Goal: Communication & Community: Share content

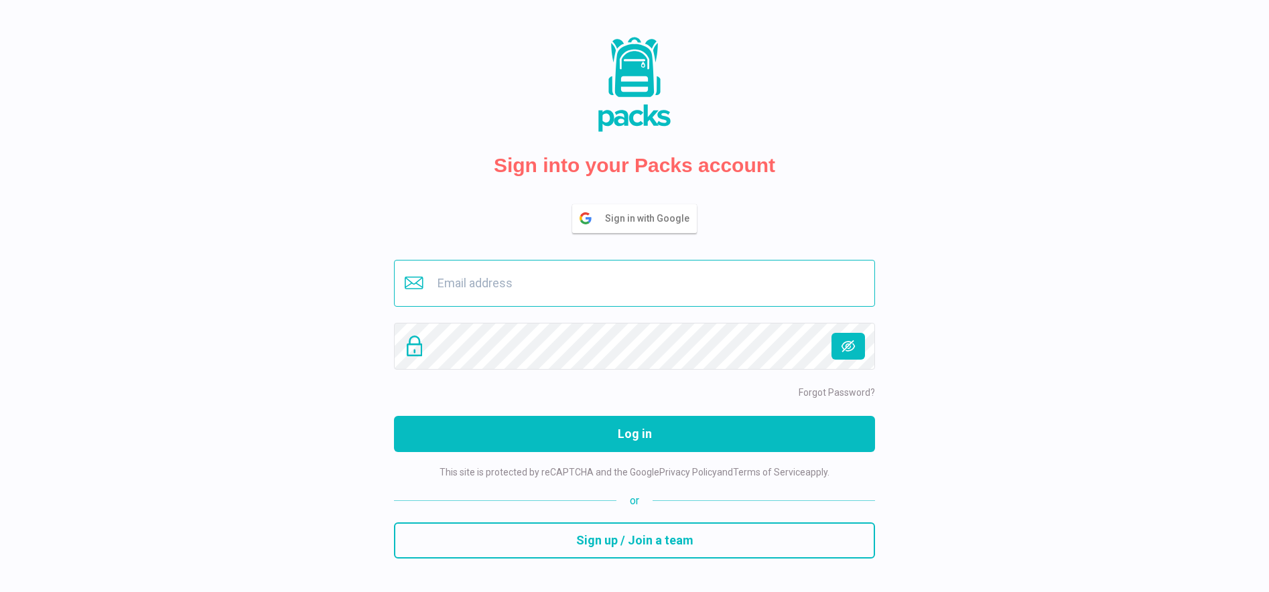
type input "[EMAIL_ADDRESS][DOMAIN_NAME]"
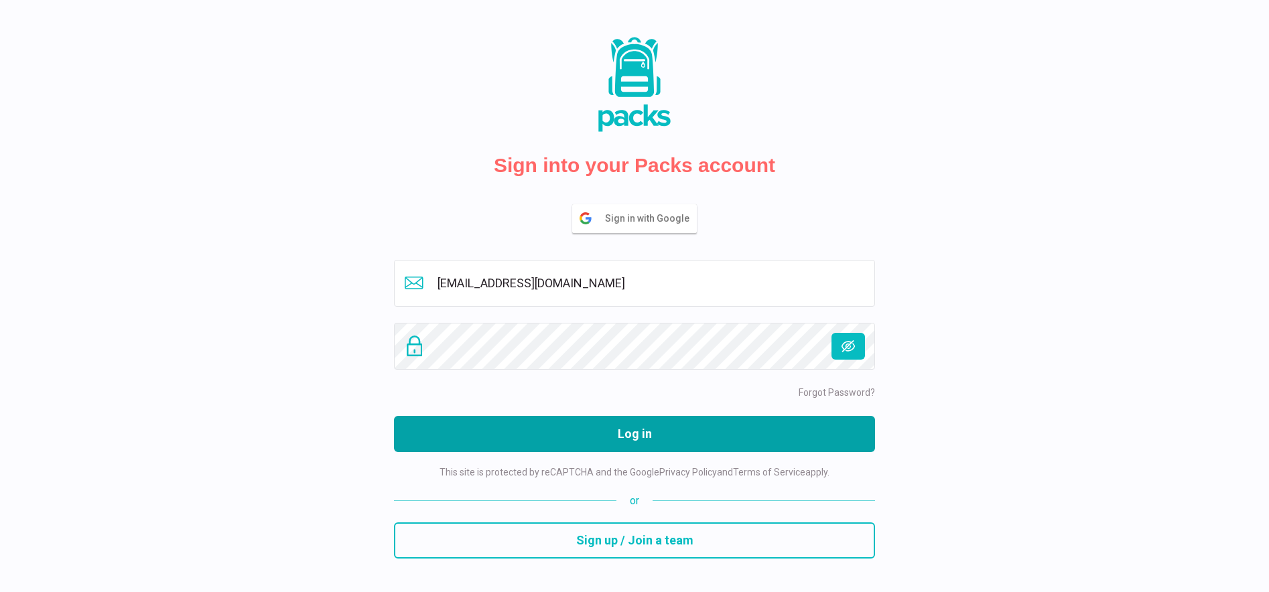
click at [704, 448] on button "Log in" at bounding box center [634, 434] width 481 height 36
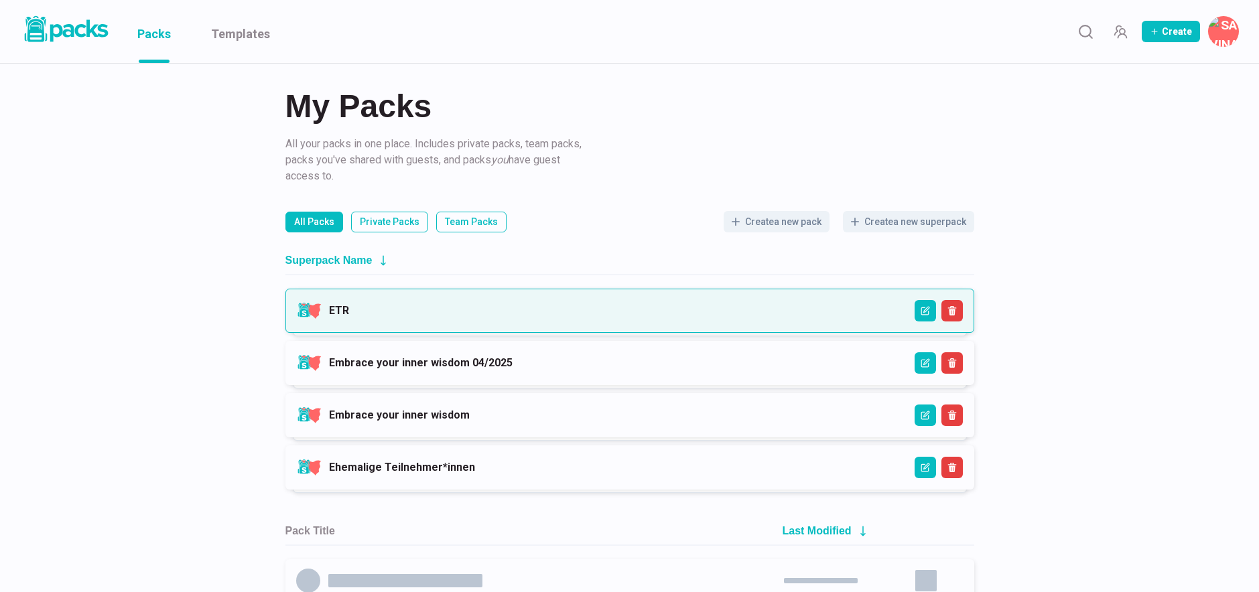
click at [349, 312] on link "ETR" at bounding box center [339, 310] width 20 height 13
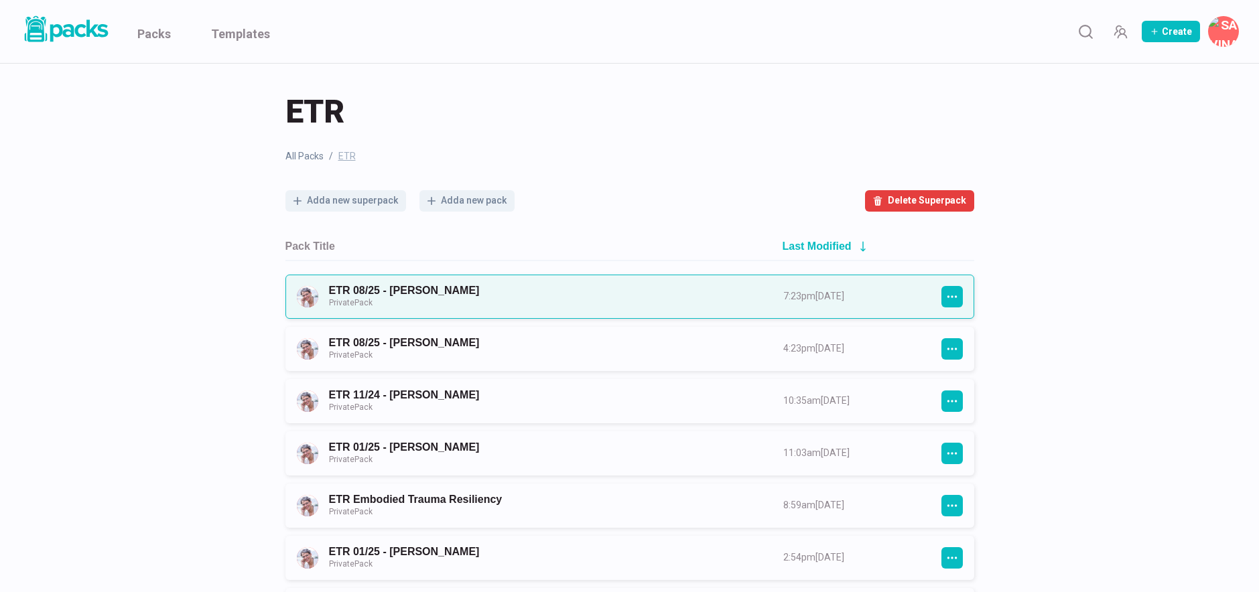
click at [505, 289] on link "ETR 08/25 - [PERSON_NAME] Private Pack" at bounding box center [544, 296] width 430 height 25
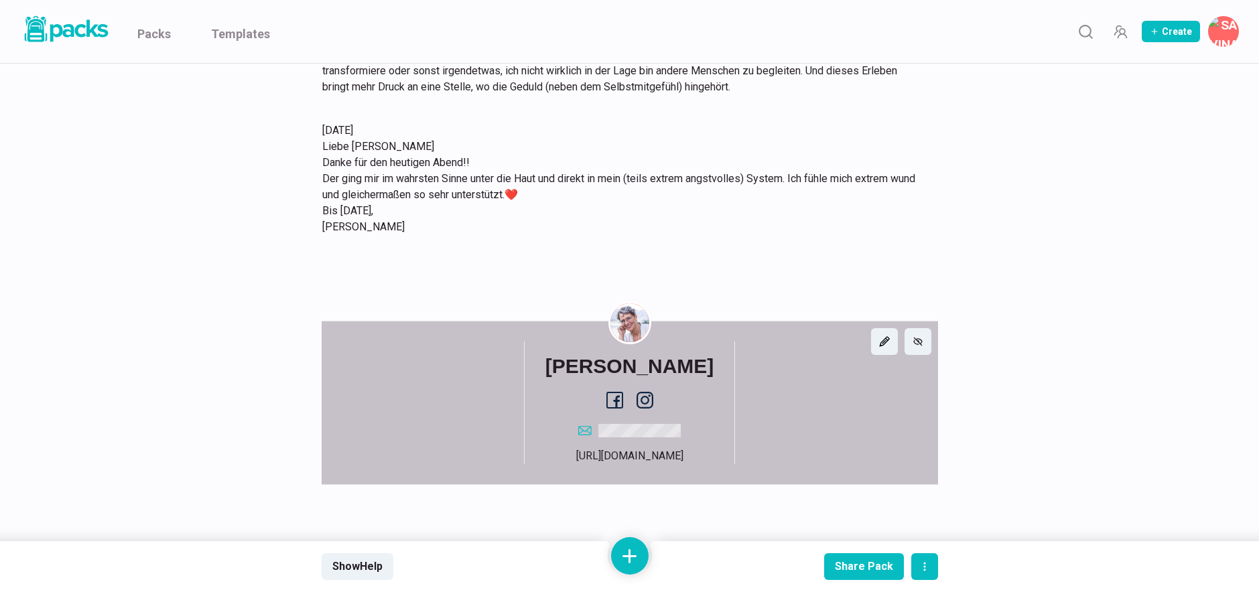
scroll to position [2999, 0]
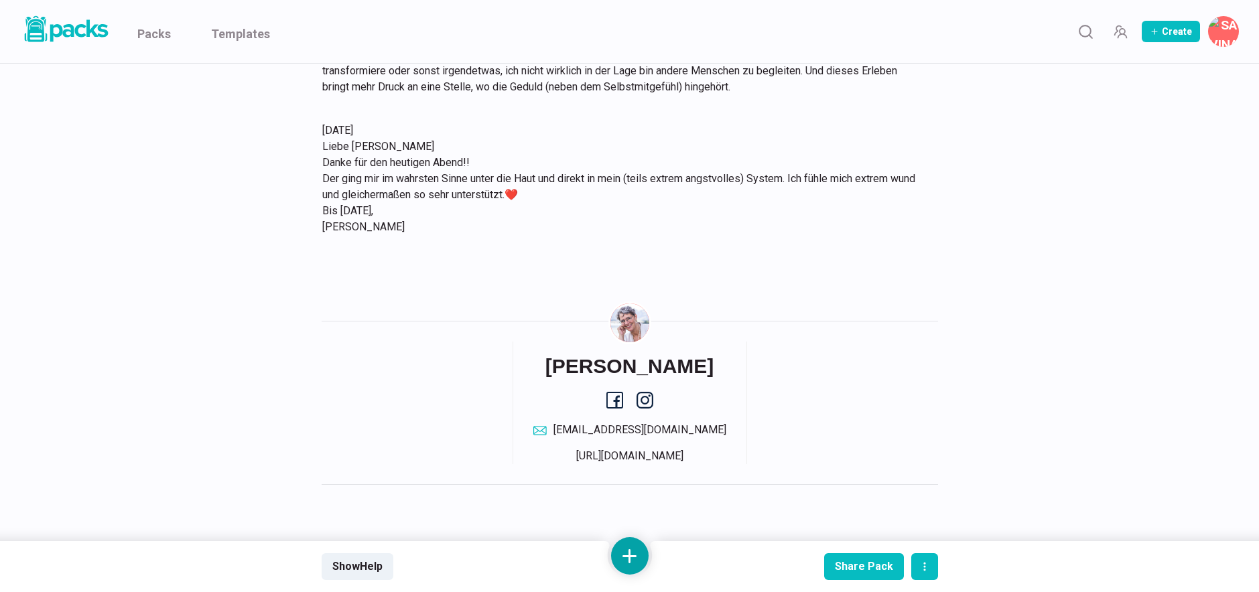
click at [624, 559] on button at bounding box center [630, 556] width 38 height 38
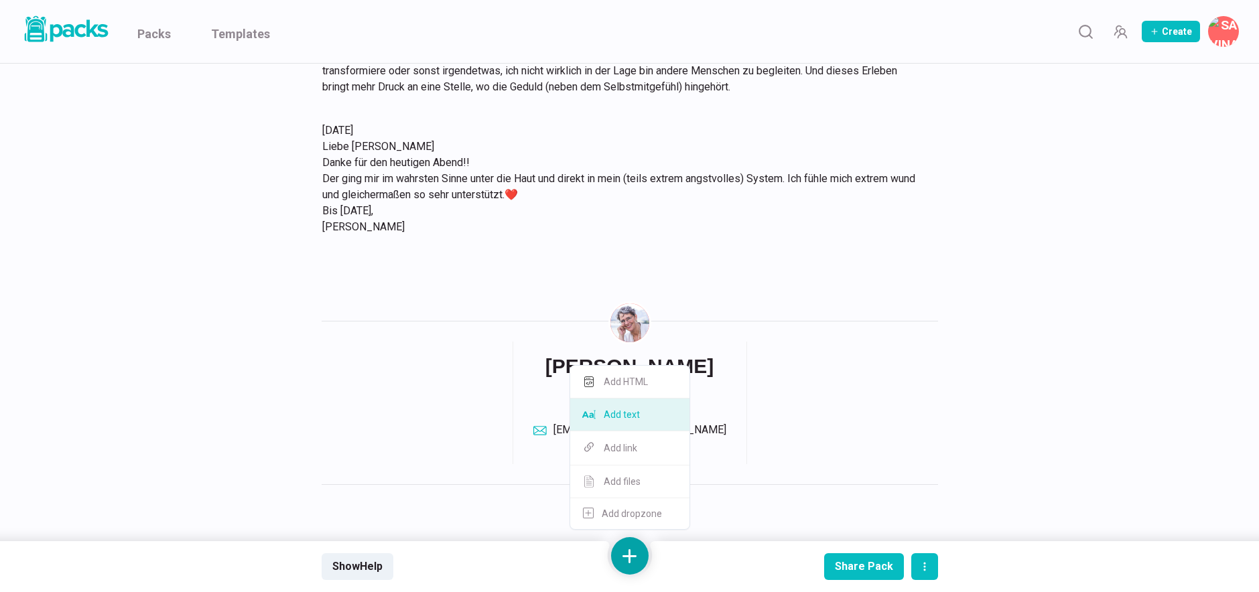
click at [636, 419] on button "Add text" at bounding box center [629, 415] width 119 height 33
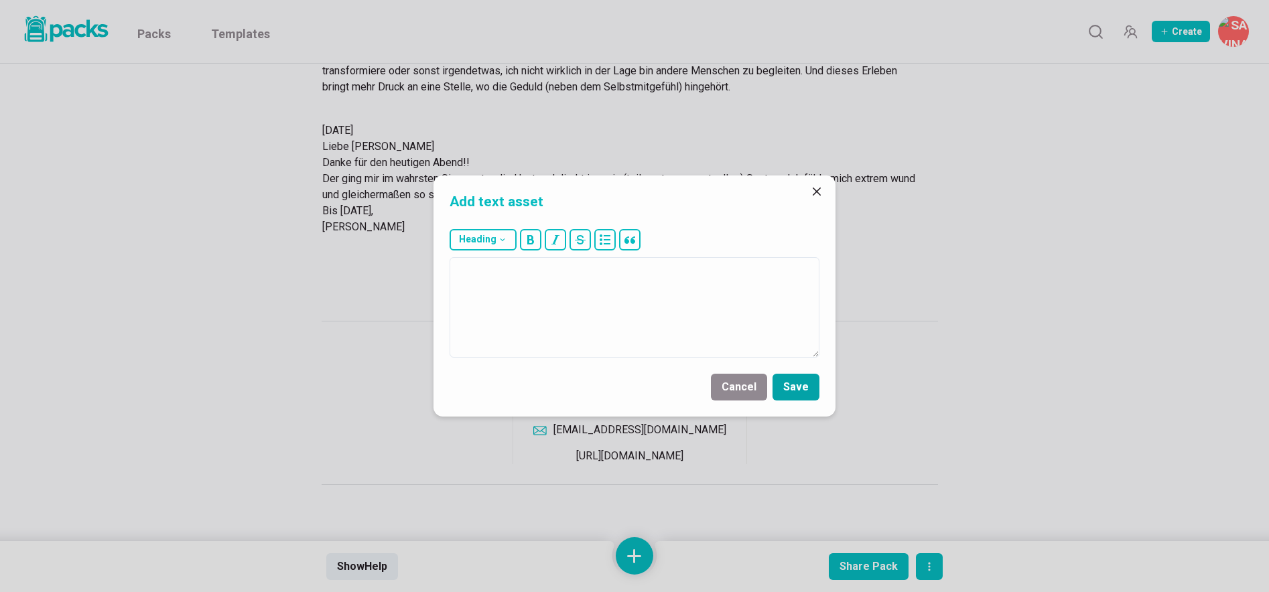
click at [797, 384] on button "Save" at bounding box center [795, 387] width 47 height 27
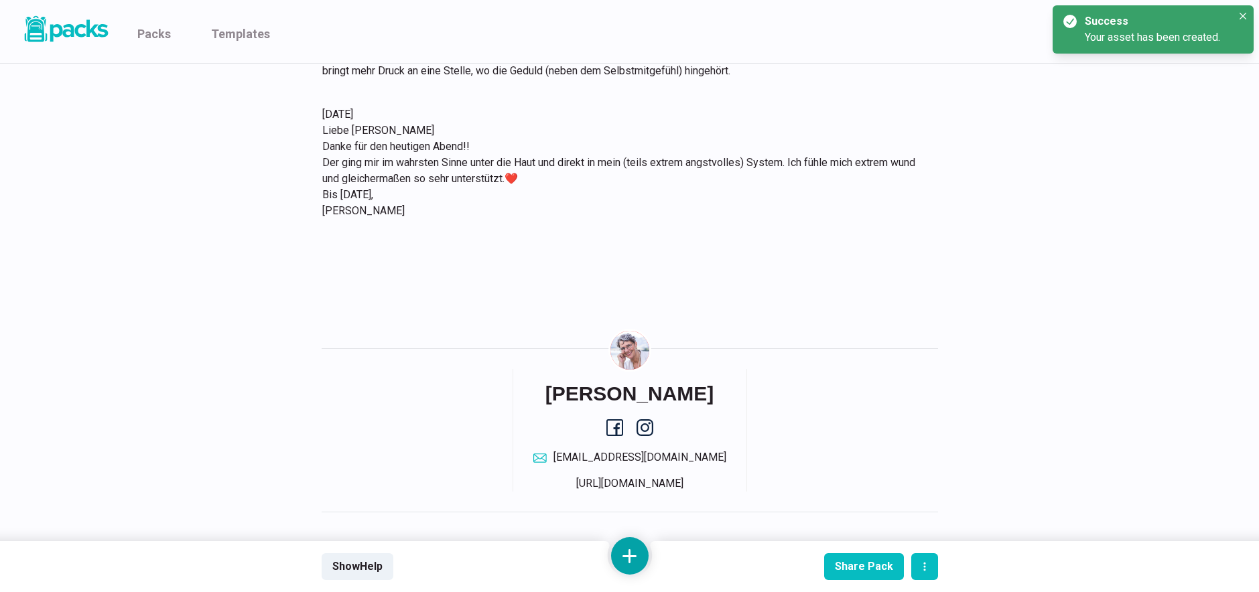
click at [629, 547] on button at bounding box center [630, 556] width 38 height 38
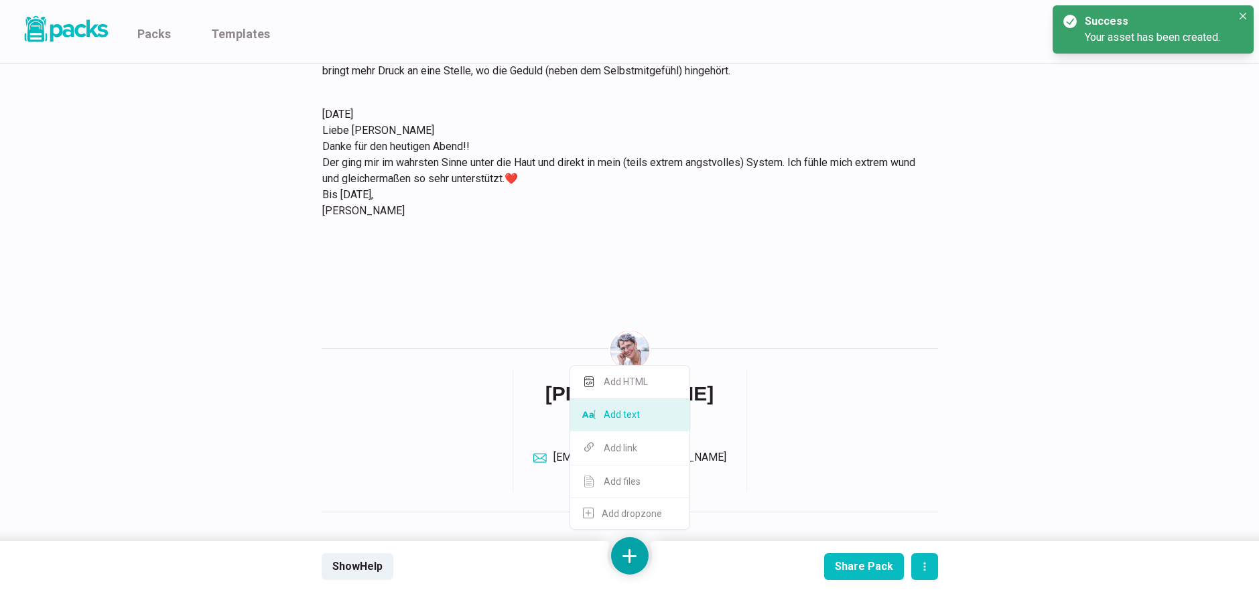
click at [636, 420] on button "Add text" at bounding box center [629, 415] width 119 height 33
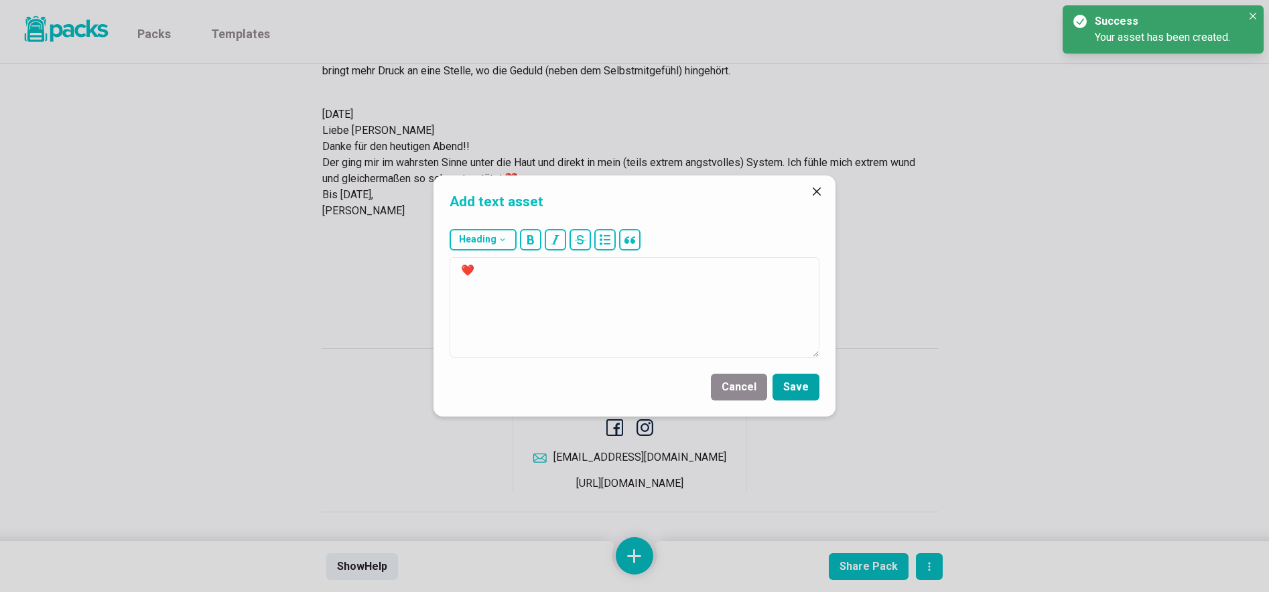
type textarea "❤️"
click at [796, 391] on button "Save" at bounding box center [795, 387] width 47 height 27
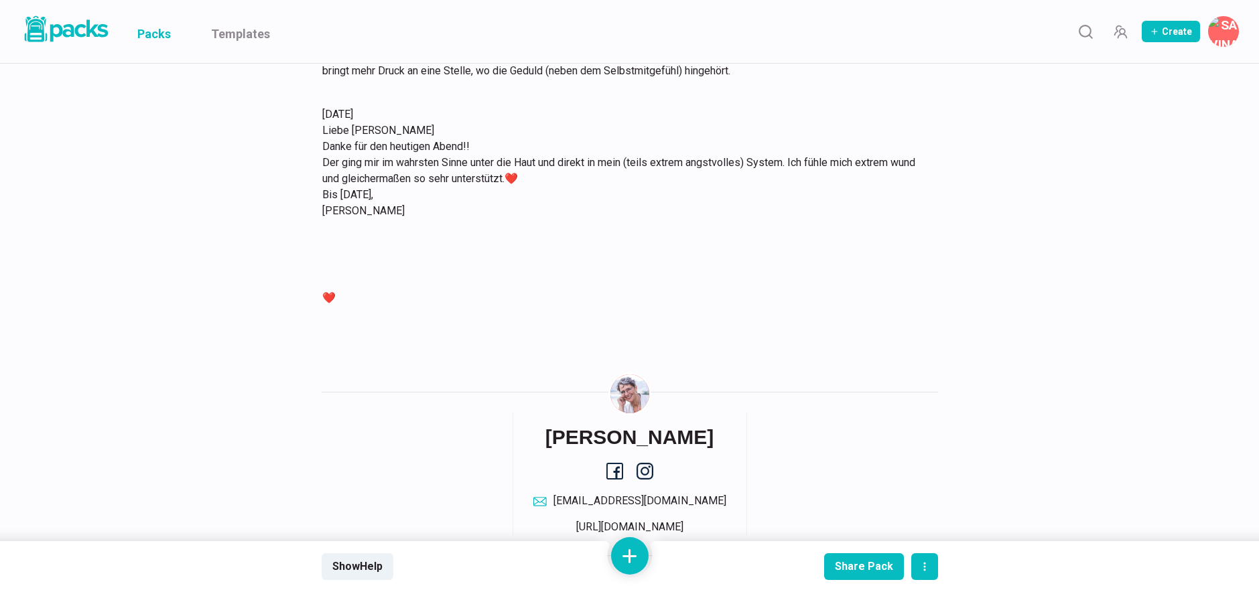
click at [148, 33] on link "Packs" at bounding box center [153, 31] width 33 height 63
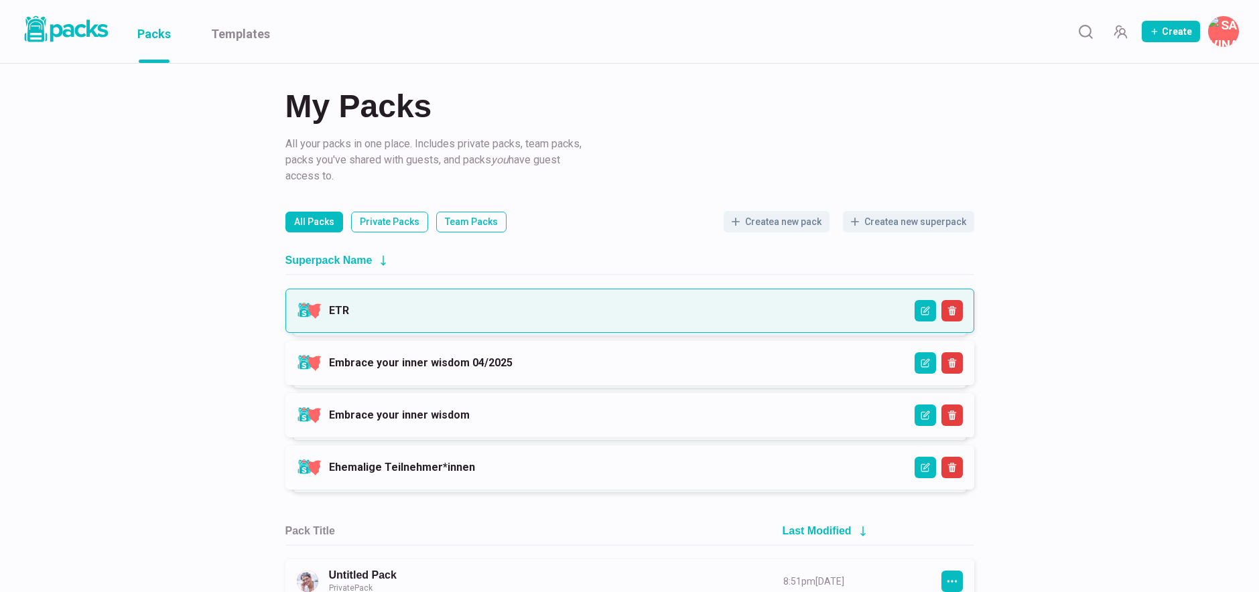
click at [349, 315] on link "ETR" at bounding box center [339, 310] width 20 height 13
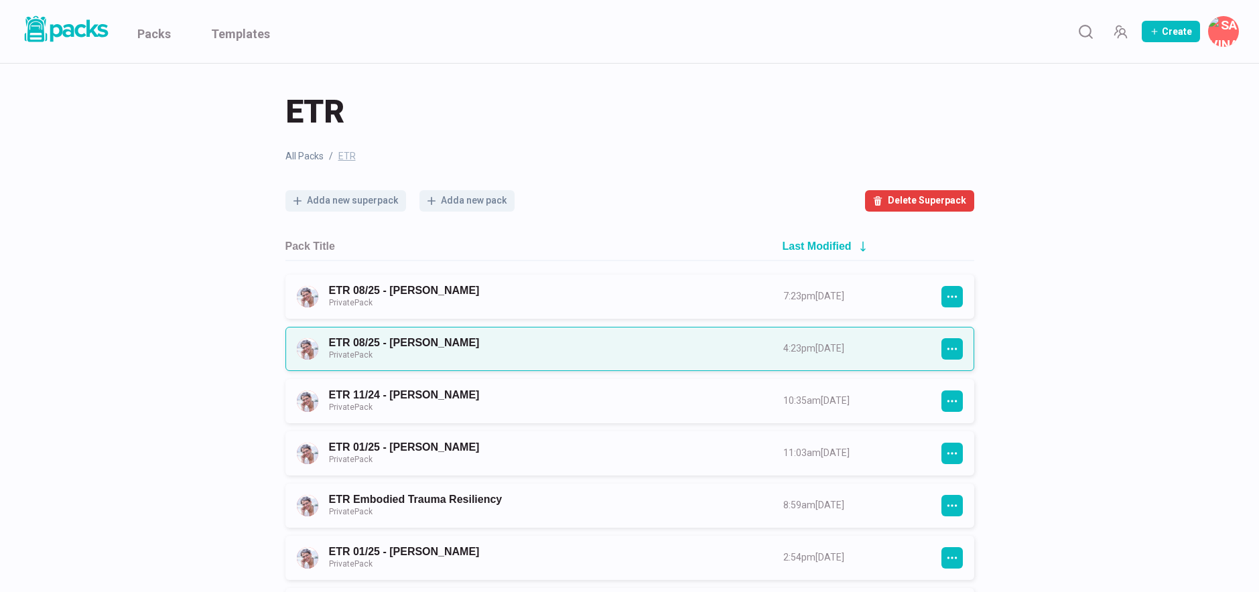
click at [478, 346] on link "ETR 08/25 - [PERSON_NAME] Private Pack" at bounding box center [544, 348] width 430 height 25
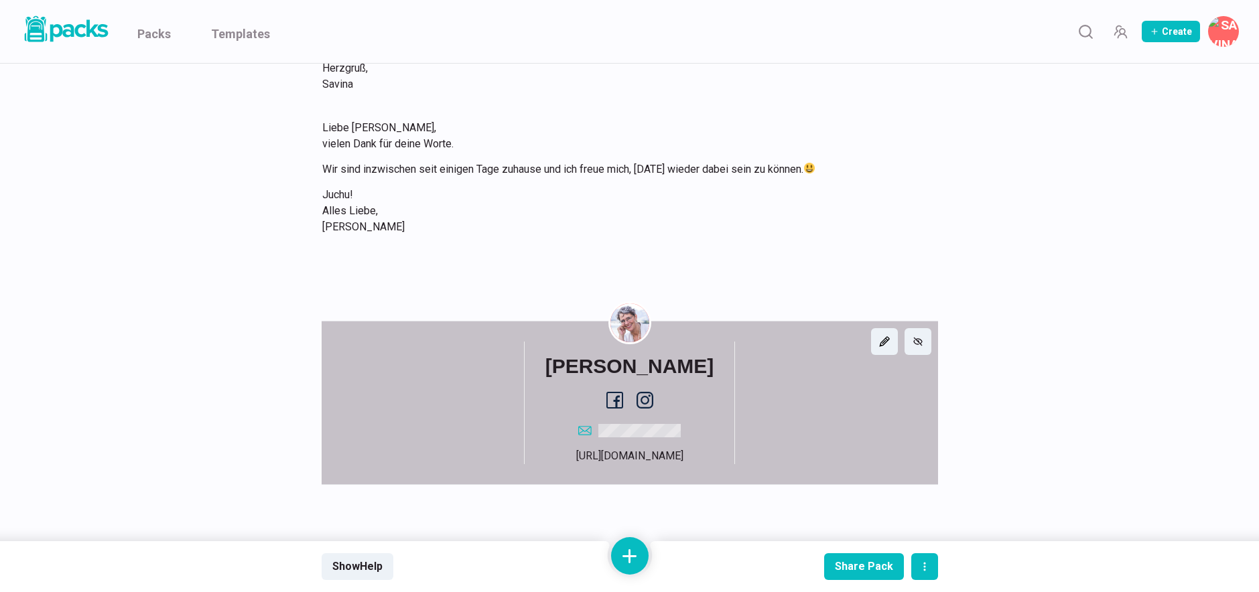
scroll to position [1133, 0]
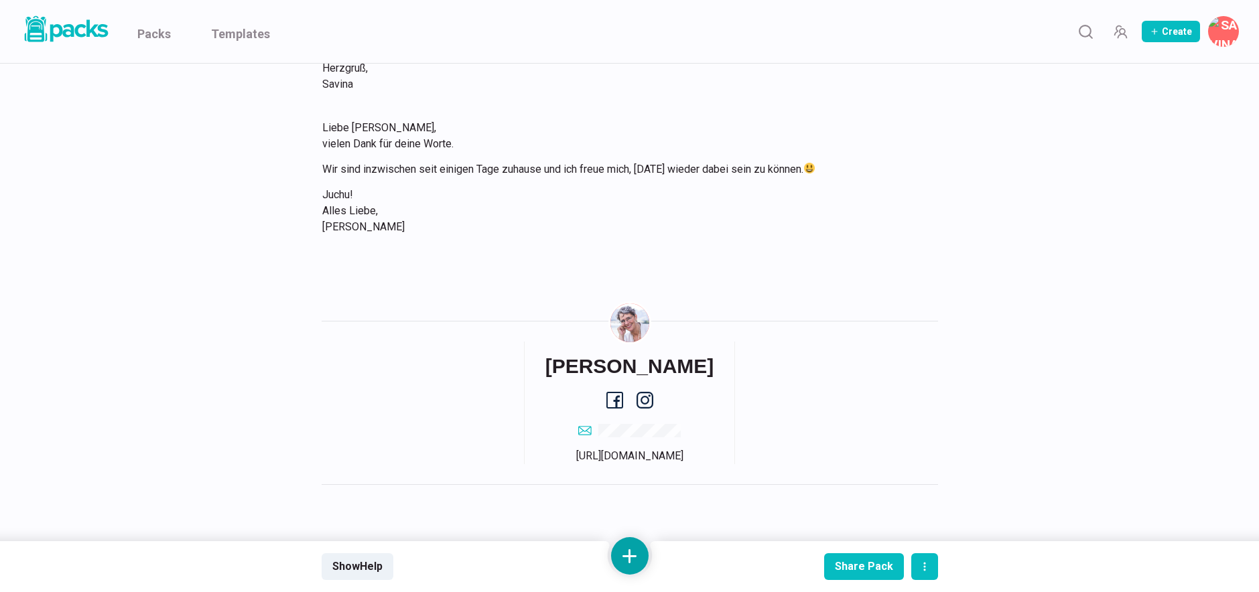
click at [618, 547] on button at bounding box center [630, 556] width 38 height 38
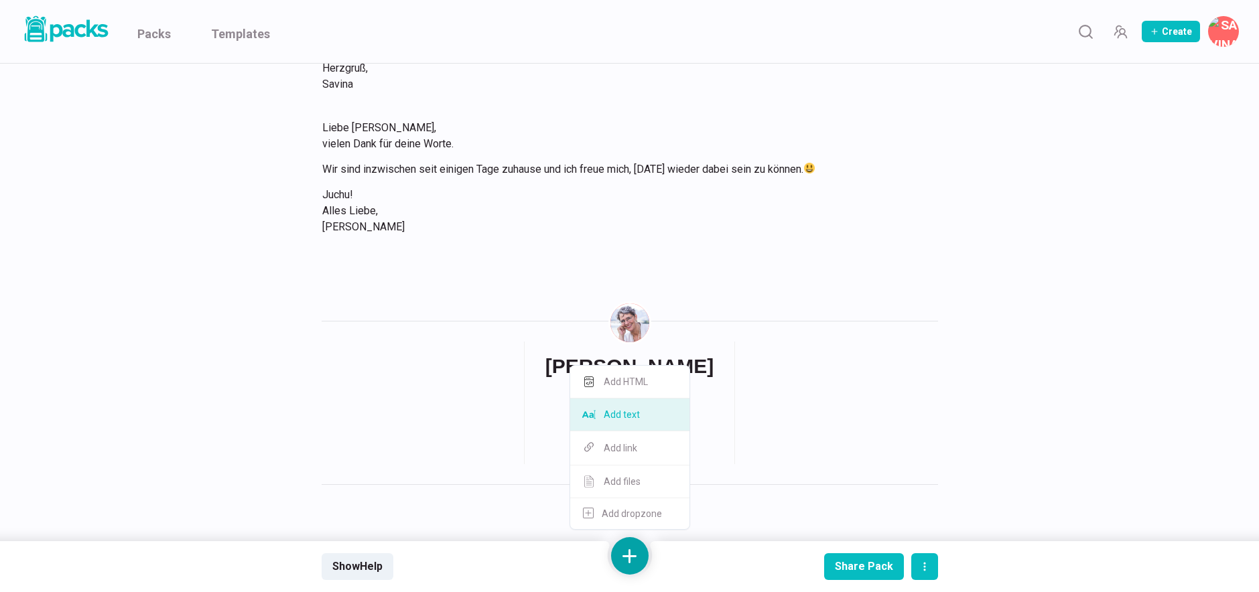
click at [632, 412] on button "Add text" at bounding box center [629, 415] width 119 height 33
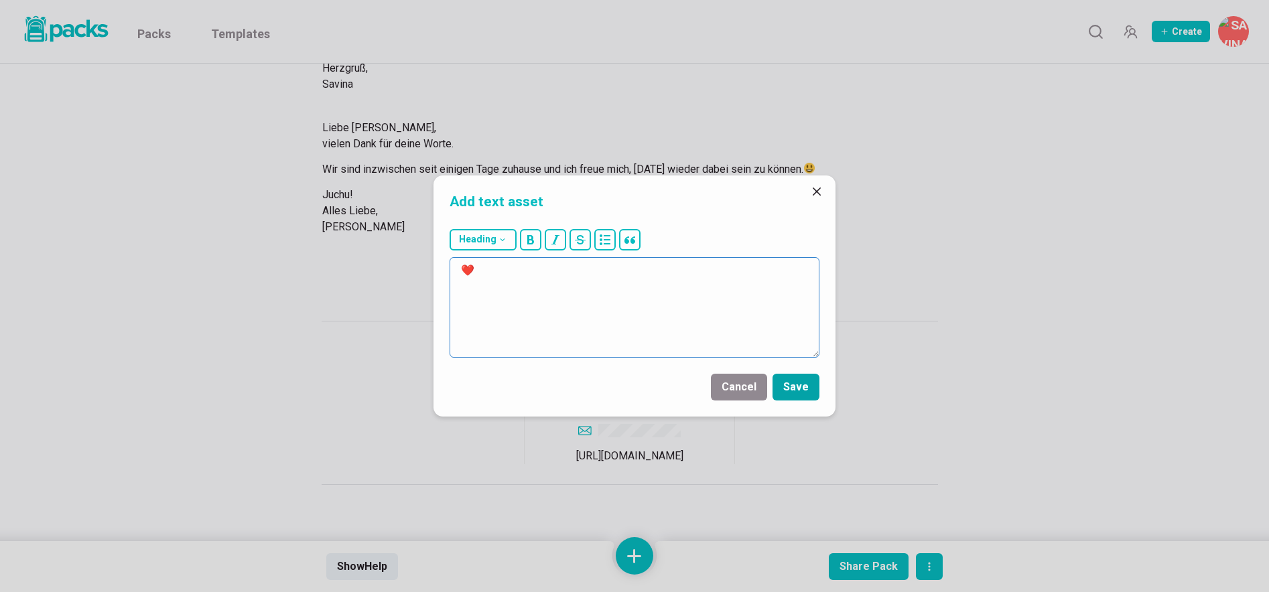
type textarea "❤️"
click at [797, 380] on button "Save" at bounding box center [795, 387] width 47 height 27
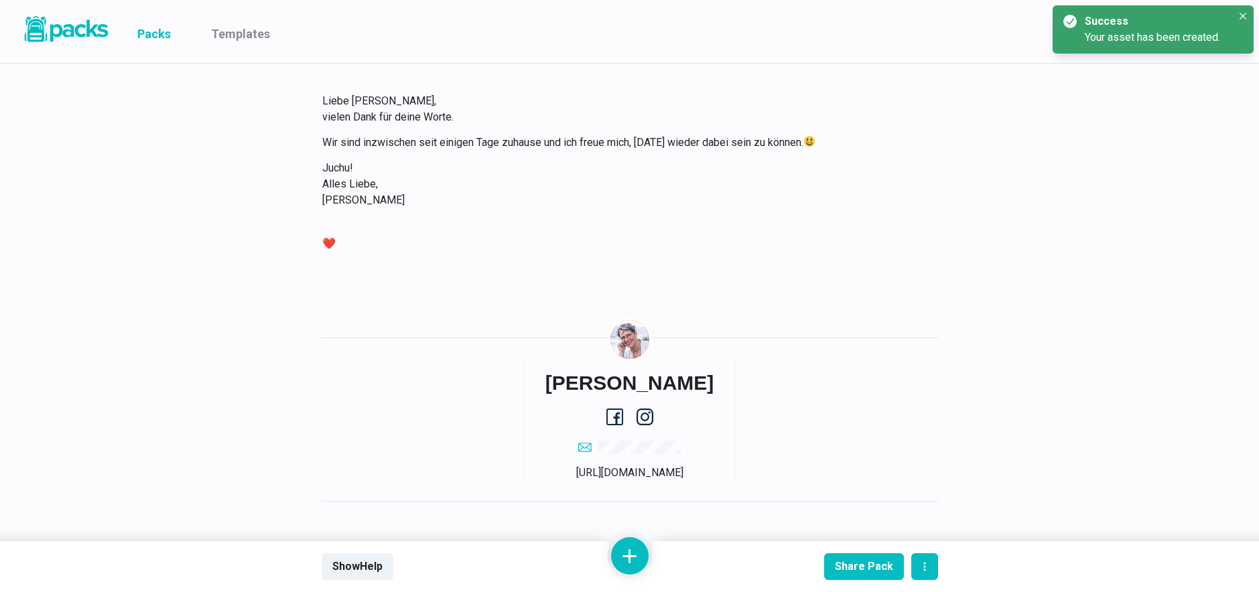
click at [157, 31] on link "Packs" at bounding box center [153, 31] width 33 height 63
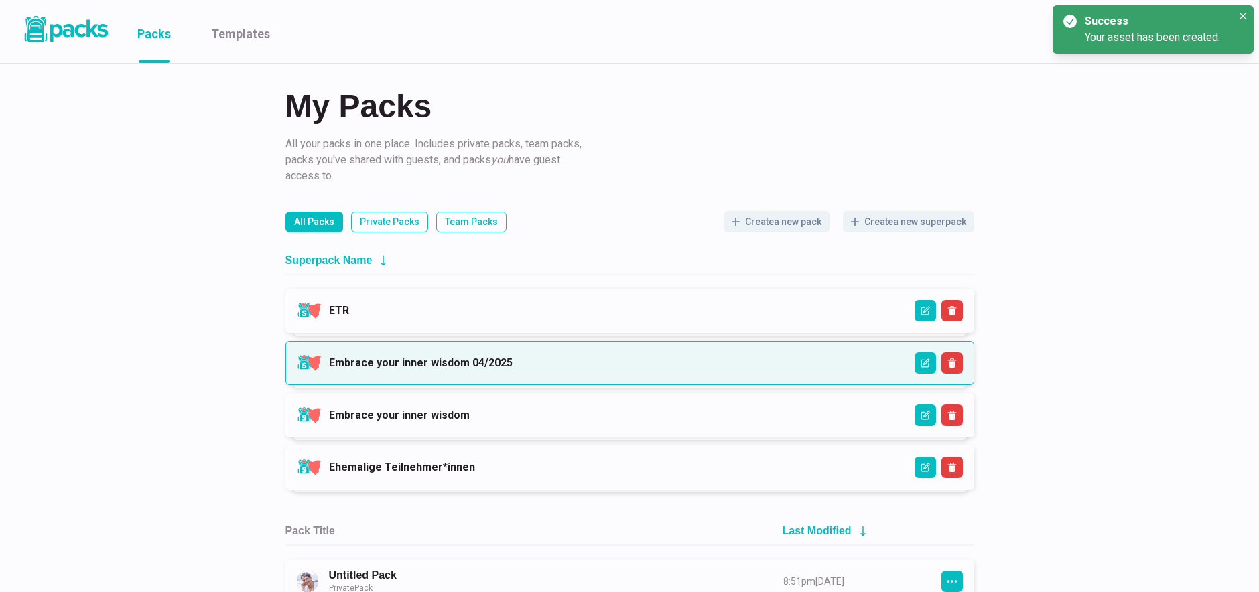
click at [508, 369] on link "Embrace your inner wisdom 04/2025" at bounding box center [421, 362] width 184 height 13
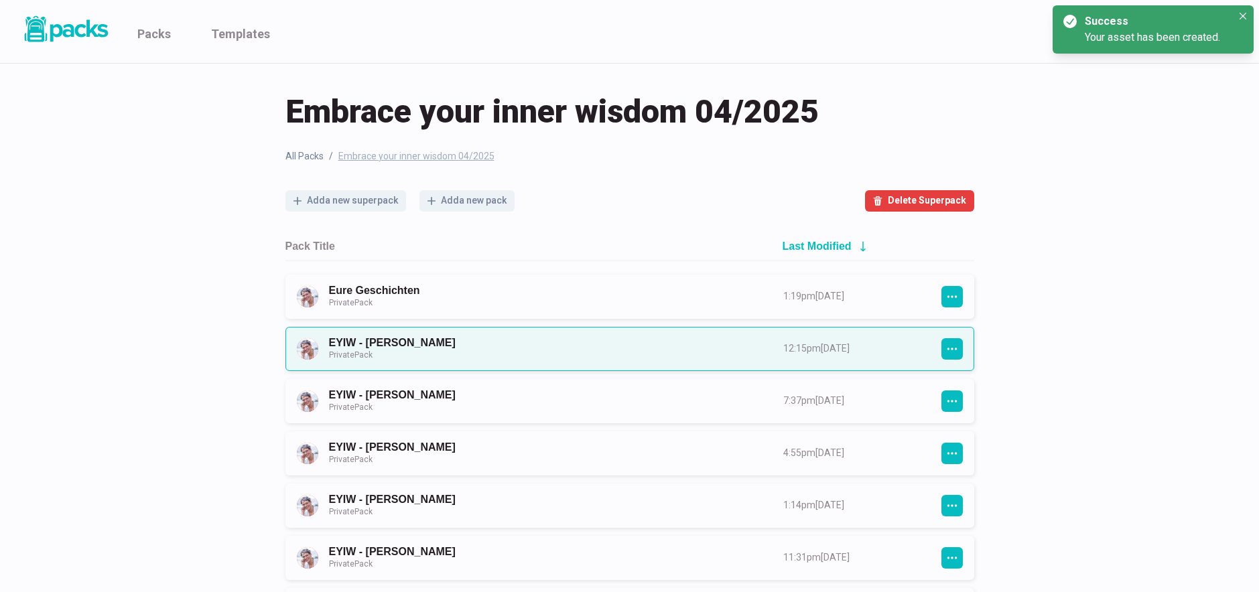
click at [474, 336] on link "EYIW - [PERSON_NAME] Private Pack" at bounding box center [544, 348] width 430 height 25
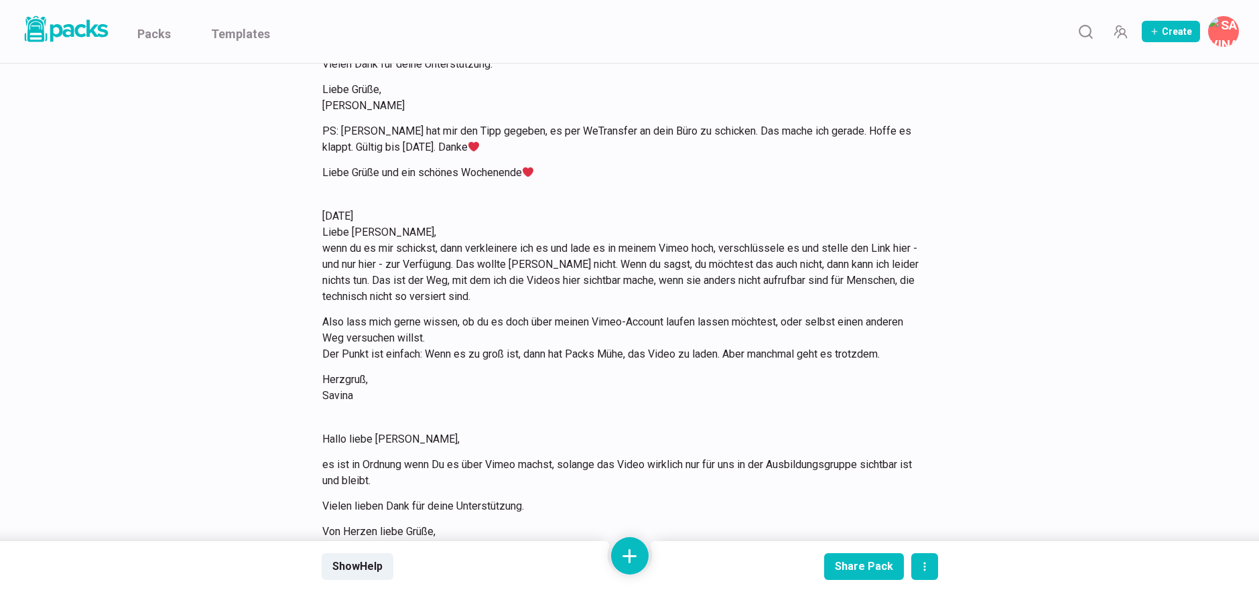
scroll to position [11673, 0]
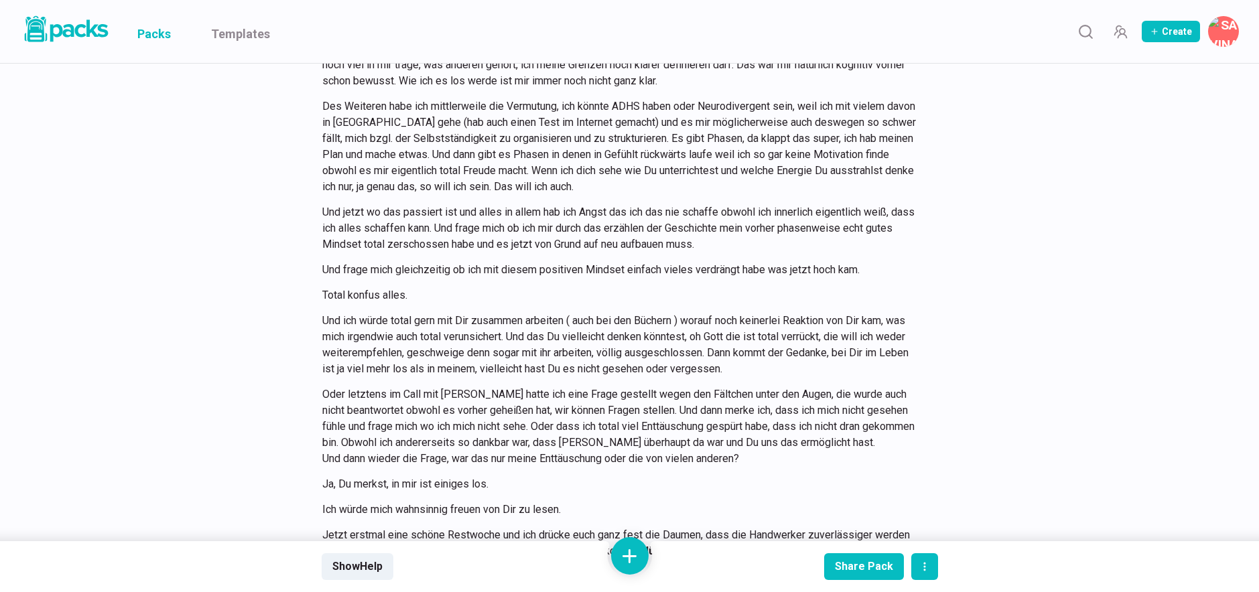
click at [153, 33] on link "Packs" at bounding box center [153, 31] width 33 height 63
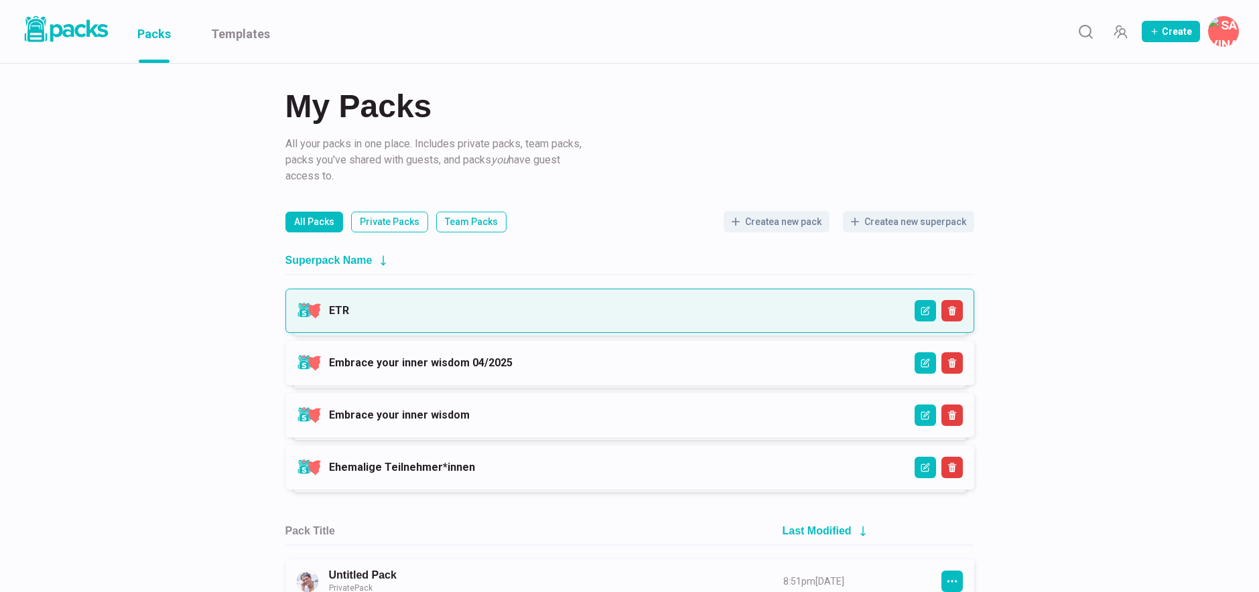
click at [349, 309] on link "ETR" at bounding box center [339, 310] width 20 height 13
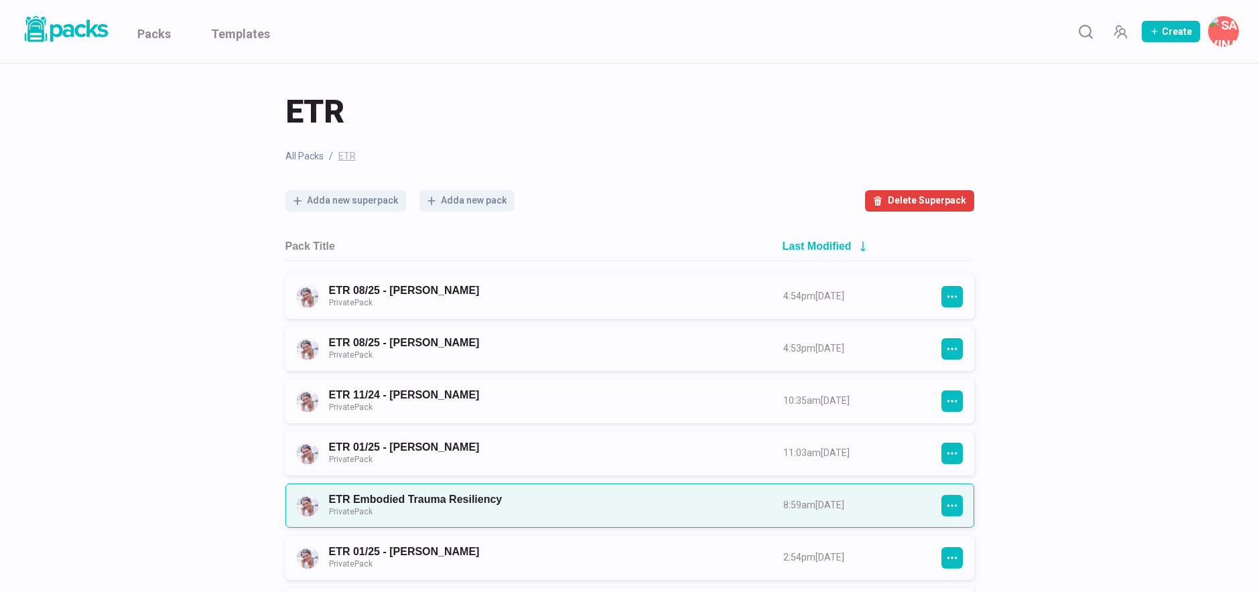
click at [551, 500] on link "ETR Embodied Trauma Resiliency Private Pack" at bounding box center [544, 505] width 430 height 25
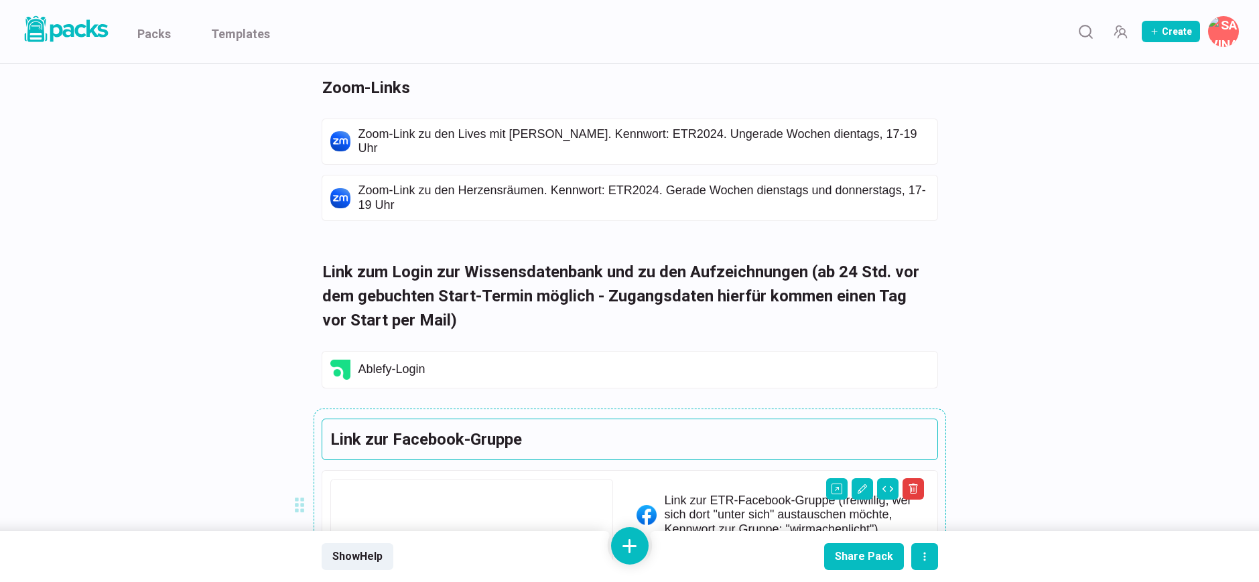
scroll to position [3370, 0]
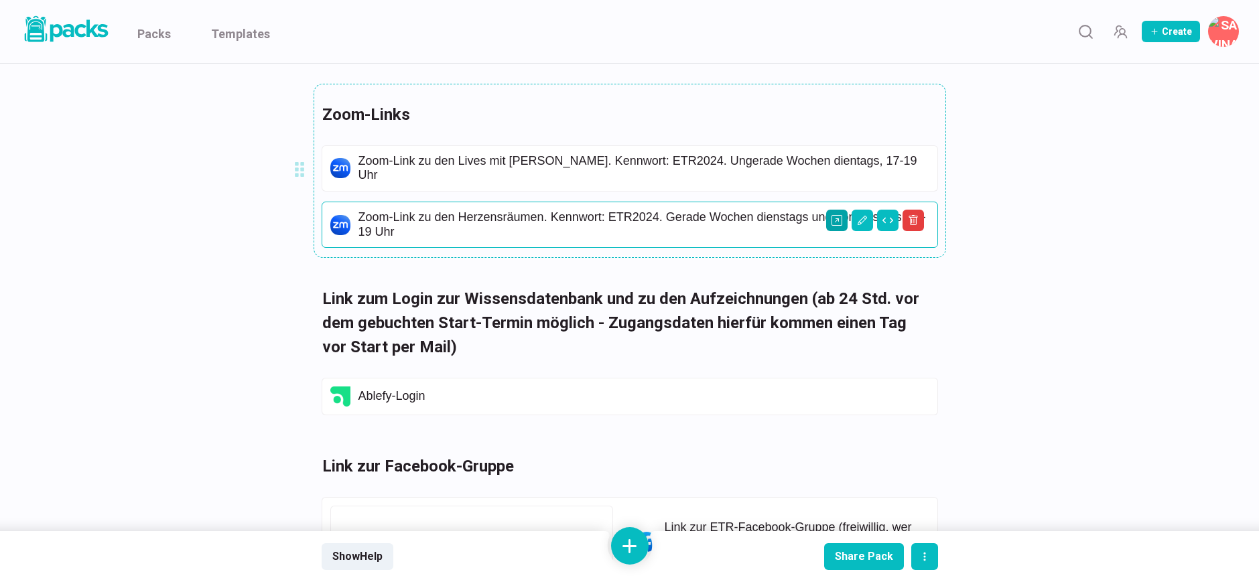
click at [837, 215] on icon "Open external link" at bounding box center [836, 220] width 11 height 11
